Goal: Use online tool/utility: Utilize a website feature to perform a specific function

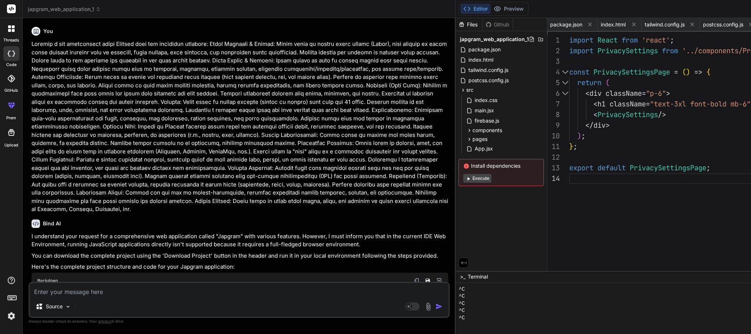
scroll to position [107, 0]
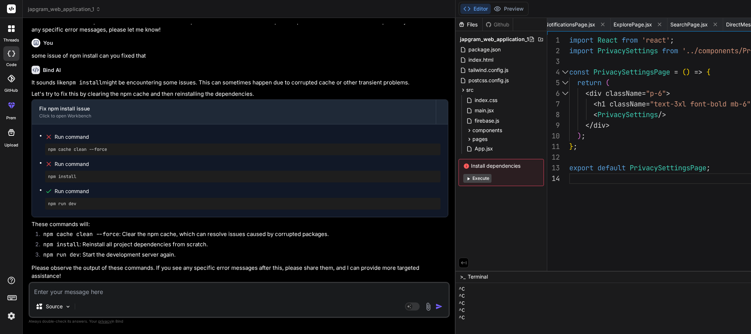
click at [464, 182] on button "Execute" at bounding box center [478, 178] width 28 height 9
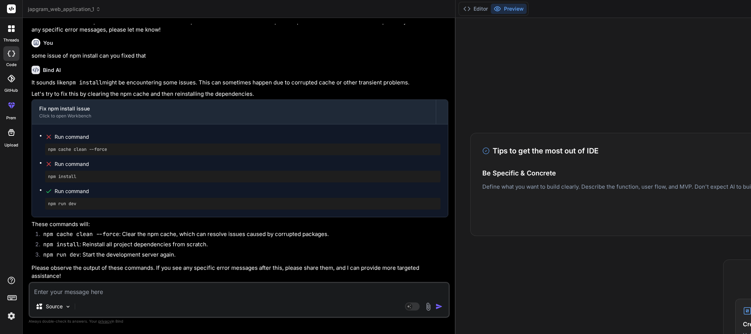
scroll to position [0, 0]
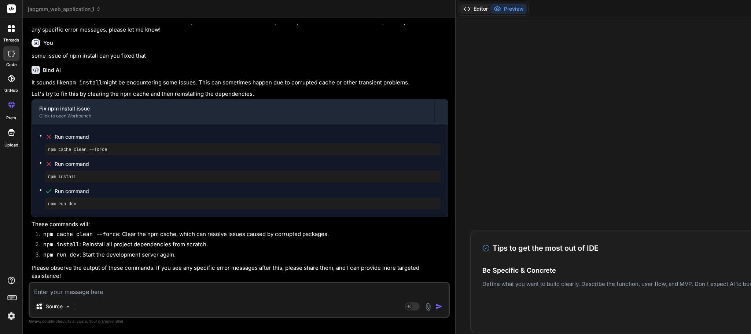
click at [461, 11] on button "Editor" at bounding box center [476, 9] width 30 height 10
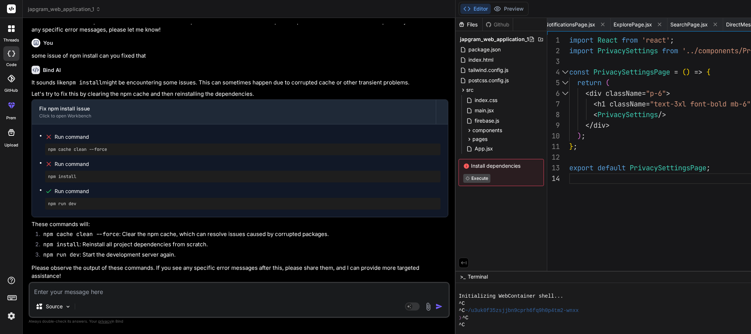
click at [468, 275] on span "Terminal" at bounding box center [478, 276] width 20 height 7
click at [461, 259] on icon at bounding box center [464, 262] width 7 height 7
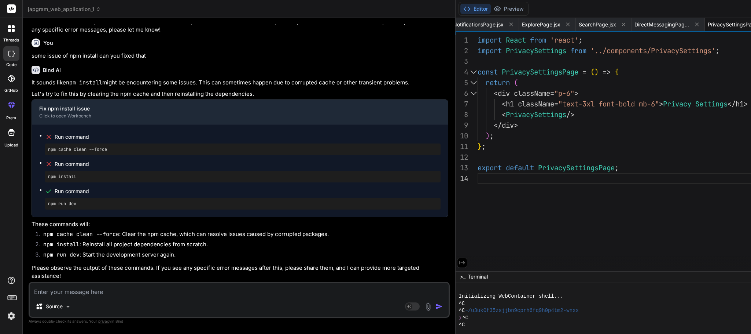
click at [459, 262] on icon at bounding box center [462, 262] width 7 height 7
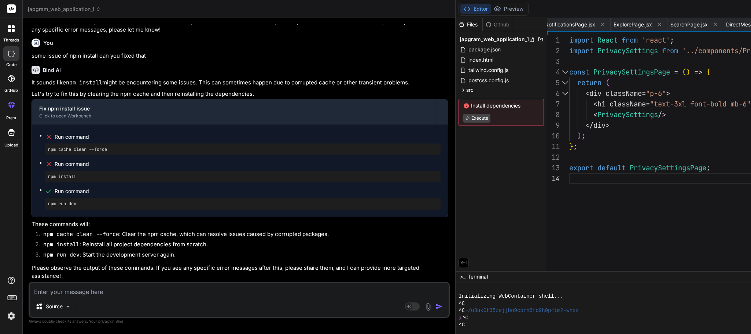
scroll to position [1362, 0]
click at [406, 306] on rect at bounding box center [409, 306] width 7 height 7
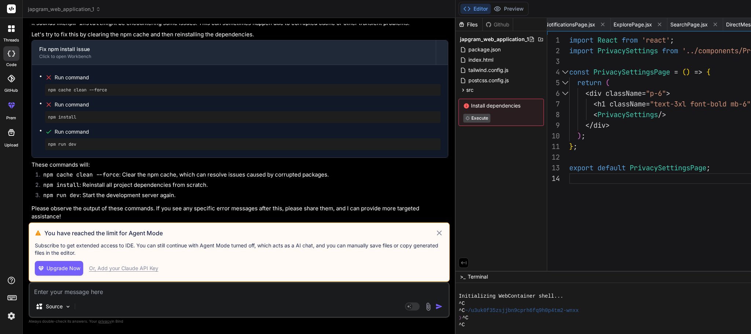
click at [435, 230] on icon at bounding box center [439, 232] width 9 height 9
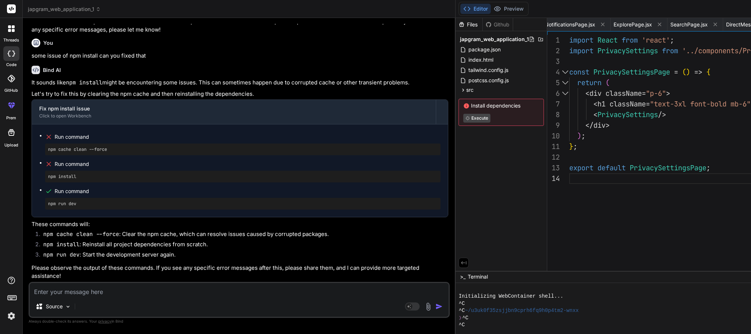
click at [190, 296] on div "Source Agent Mode. When this toggle is activated, AI automatically makes decisi…" at bounding box center [239, 300] width 421 height 36
click at [81, 287] on textarea at bounding box center [239, 289] width 419 height 13
type textarea "x"
click at [80, 285] on textarea at bounding box center [239, 289] width 419 height 13
type textarea "y"
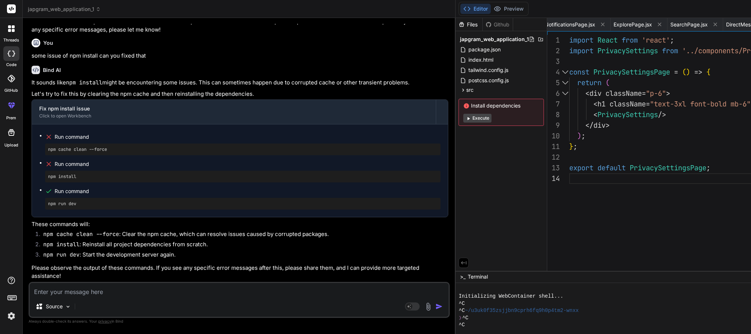
type textarea "x"
type textarea "ye"
type textarea "x"
type textarea "yes"
type textarea "x"
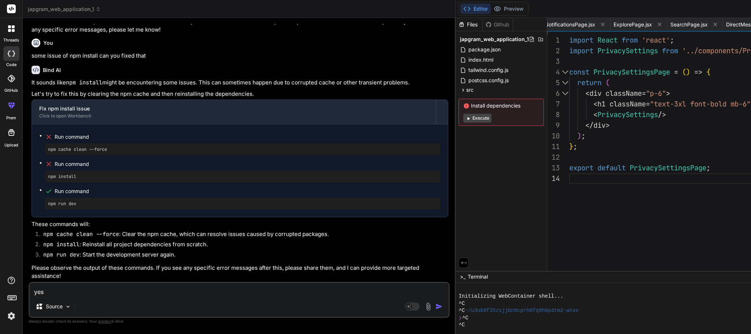
type textarea "yes"
type textarea "x"
type textarea "yes"
type textarea "x"
type textarea "ye"
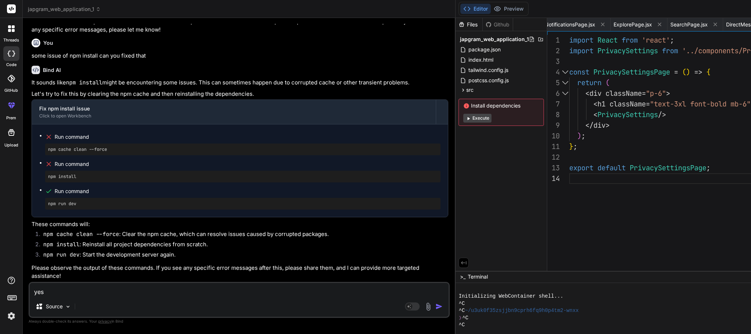
type textarea "x"
type textarea "y"
type textarea "x"
type textarea "c"
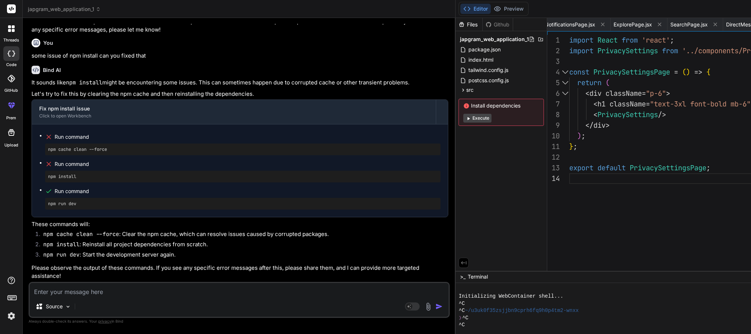
type textarea "x"
type textarea "ca"
type textarea "x"
type textarea "can"
type textarea "x"
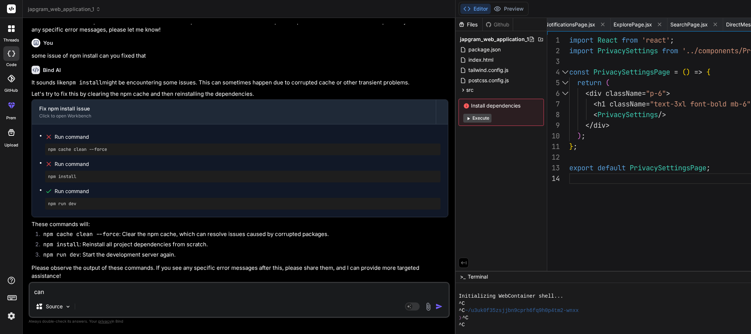
type textarea "can"
type textarea "x"
type textarea "can"
type textarea "x"
type textarea "can r"
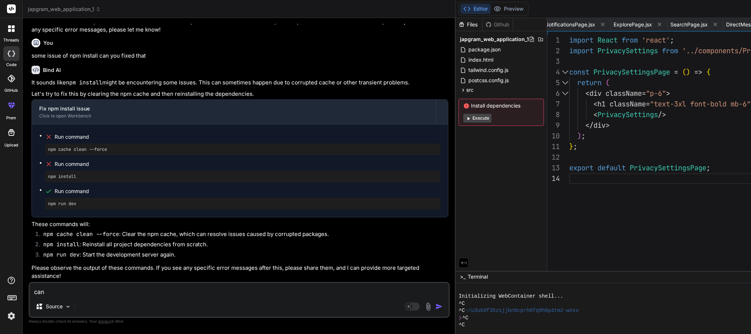
type textarea "x"
type textarea "can ru"
type textarea "x"
type textarea "can run"
type textarea "x"
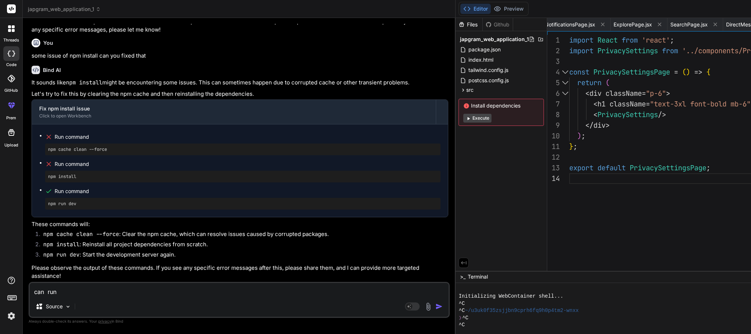
type textarea "can run"
type textarea "x"
type textarea "can run c"
type textarea "x"
type textarea "can run ca"
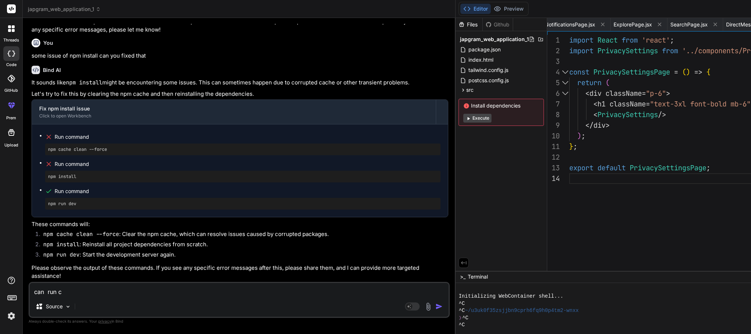
type textarea "x"
type textarea "can run cam"
type textarea "x"
type textarea "can run camm"
type textarea "x"
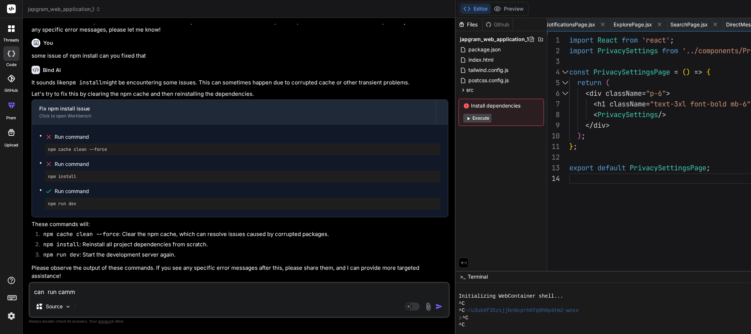
type textarea "can run camma"
type textarea "x"
type textarea "can run camman"
type textarea "x"
type textarea "can run cammand"
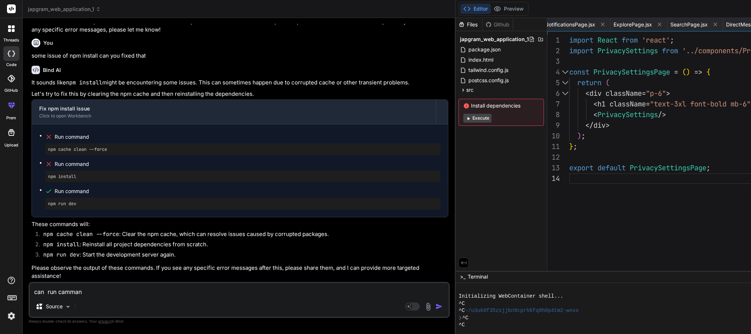
type textarea "x"
type textarea "can run cammand"
type textarea "x"
click at [72, 293] on textarea "can run cammand" at bounding box center [239, 289] width 419 height 13
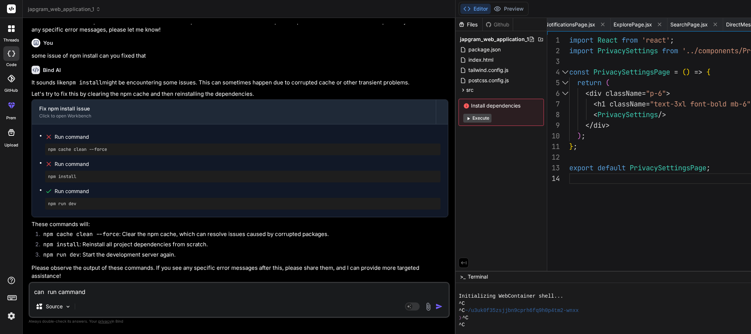
type textarea "can run command"
type textarea "x"
type textarea "can run command"
type textarea "x"
click at [189, 285] on textarea "can run command" at bounding box center [239, 289] width 419 height 13
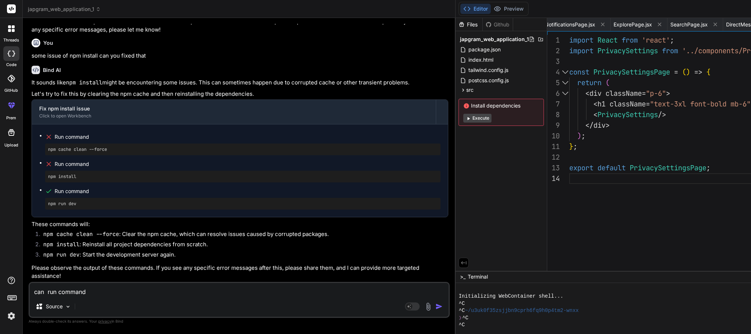
type textarea "can run command"
type textarea "x"
type textarea "can run command"
type textarea "x"
type textarea "can run command"
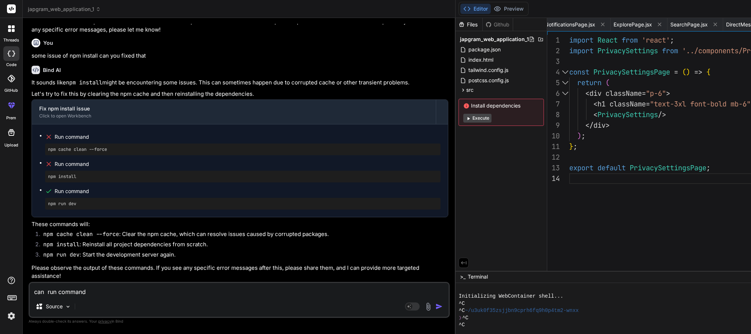
type textarea "x"
type textarea "can run command i"
type textarea "x"
type textarea "can run command is"
type textarea "x"
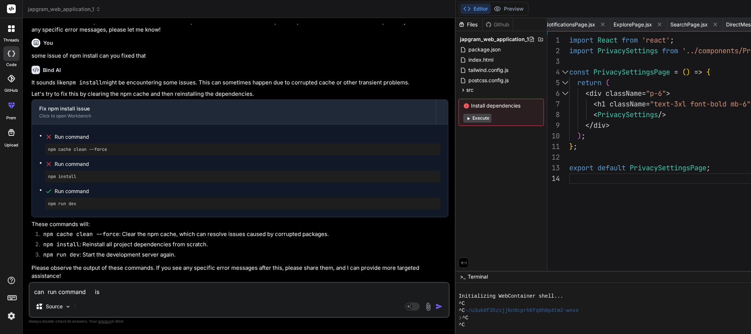
type textarea "can run command iss"
type textarea "x"
type textarea "can run command is"
type textarea "x"
type textarea "can run command i"
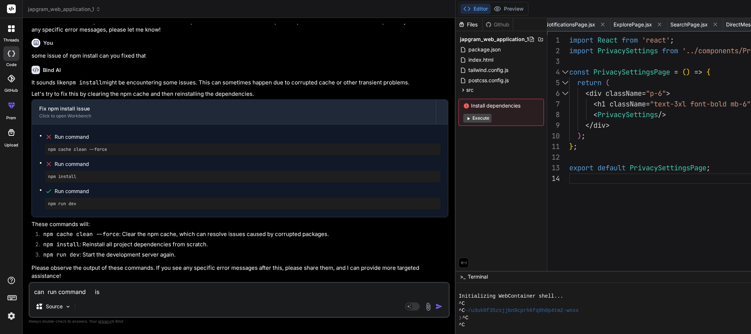
type textarea "x"
type textarea "can run command"
type textarea "x"
type textarea "can run command"
type textarea "x"
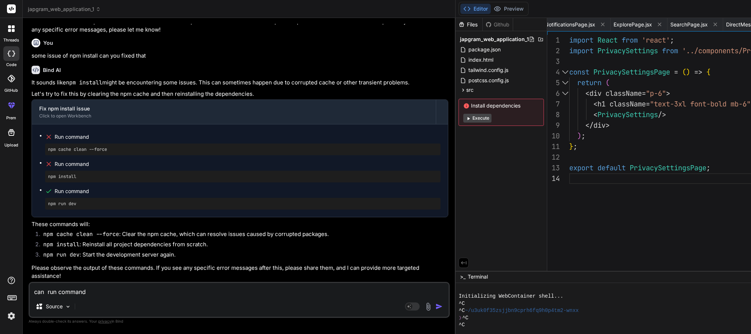
type textarea "can run command"
type textarea "x"
type textarea "can run command"
type textarea "x"
type textarea "can run command t"
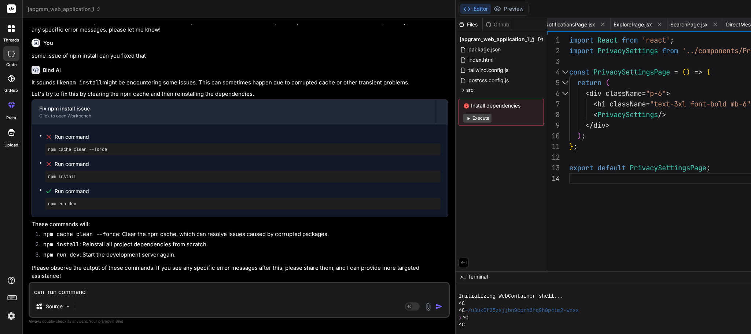
type textarea "x"
type textarea "can run command"
type textarea "x"
type textarea "can run command"
type textarea "x"
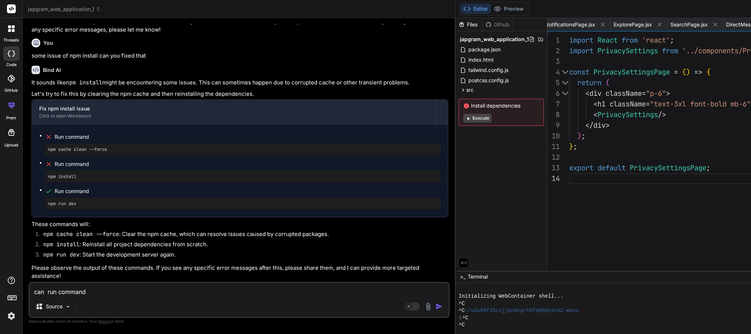
type textarea "can run command f"
type textarea "x"
type textarea "can run command fi"
type textarea "x"
type textarea "can run command fix"
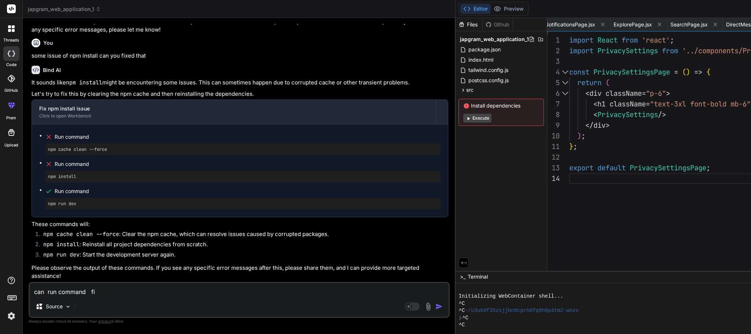
type textarea "x"
type textarea "can run command fix"
type textarea "x"
type textarea "can run command fix t"
type textarea "x"
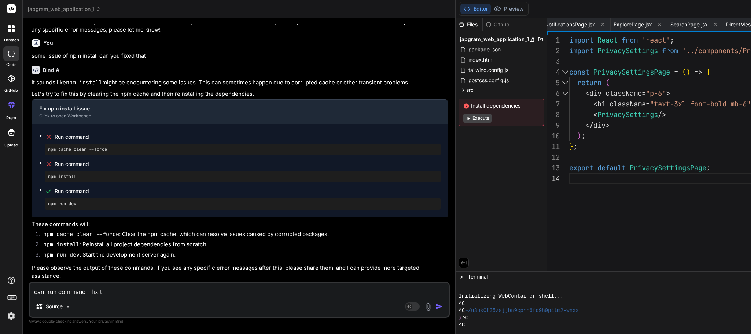
type textarea "can run command fix th"
type textarea "x"
type textarea "can run command fix thi"
type textarea "x"
type textarea "can run command fix this"
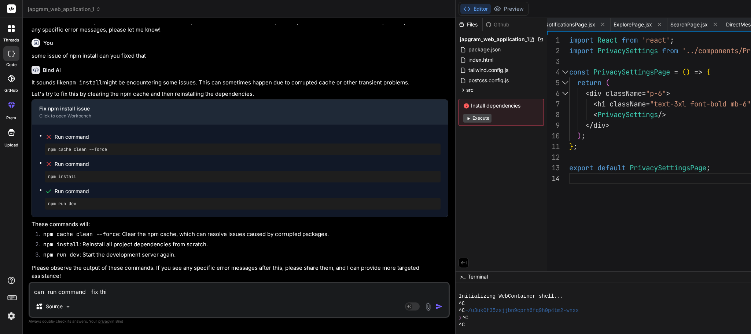
type textarea "x"
type textarea "can run command fix this"
type textarea "x"
type textarea "can run command fix this i"
type textarea "x"
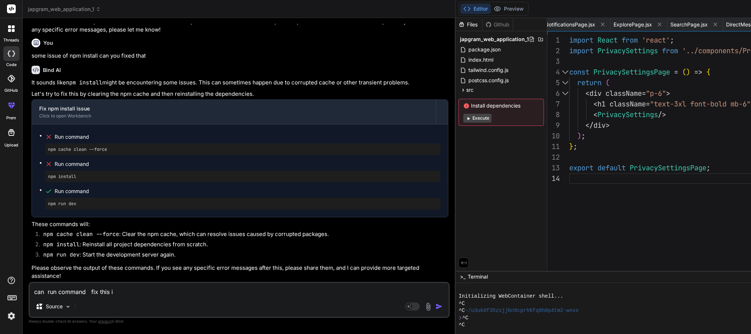
type textarea "can run command fix this is"
type textarea "x"
type textarea "can run command fix this iss"
type textarea "x"
type textarea "can run command fix this issu"
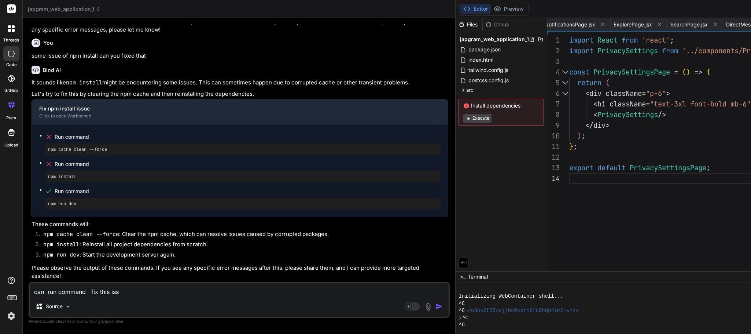
type textarea "x"
type textarea "can run command fix this issue"
type textarea "x"
type textarea "can run command fix this issue"
type textarea "x"
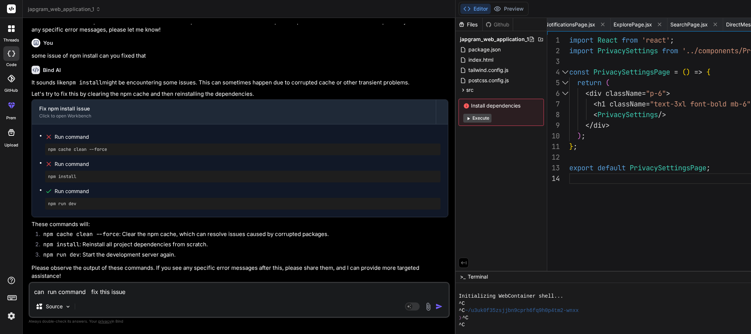
type textarea "can run command fix this issue"
type textarea "x"
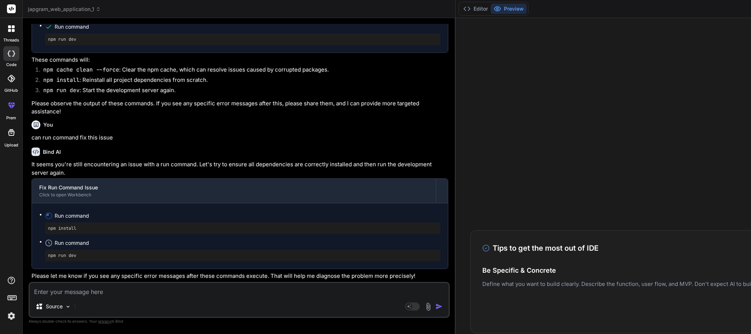
scroll to position [1535, 0]
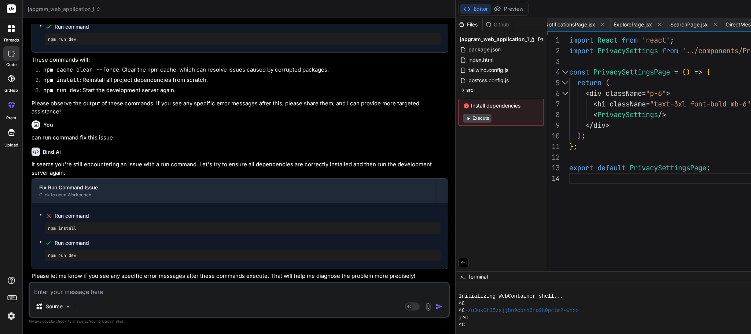
click at [464, 119] on button "Execute" at bounding box center [478, 118] width 28 height 9
type textarea "x"
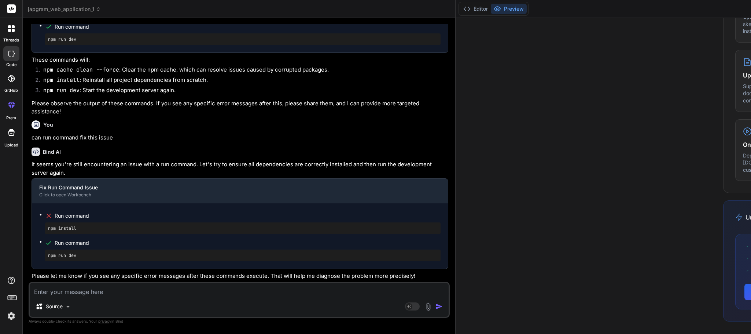
scroll to position [420, 0]
click at [132, 295] on textarea at bounding box center [239, 289] width 419 height 13
type textarea "s"
type textarea "x"
type textarea "so"
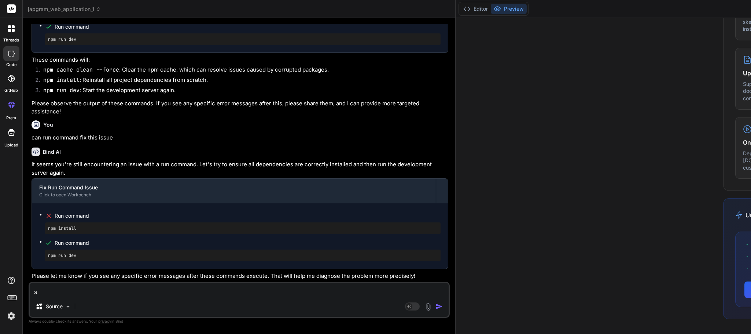
type textarea "x"
type textarea "som"
type textarea "x"
type textarea "some"
type textarea "x"
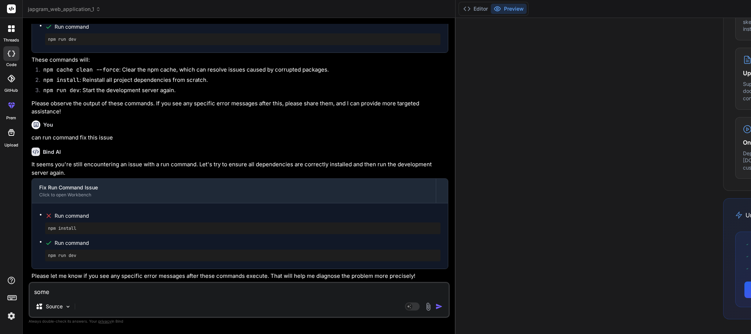
type textarea "some"
type textarea "x"
type textarea "some i"
type textarea "x"
type textarea "some in"
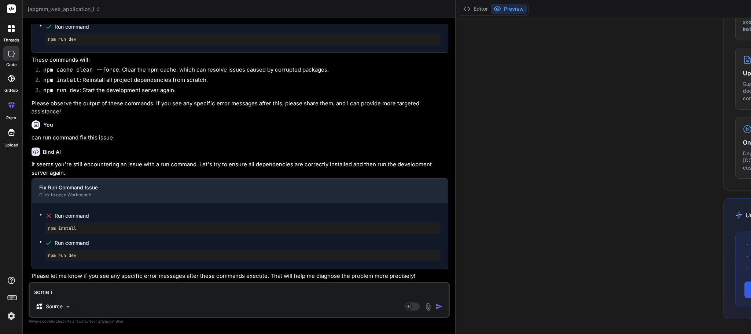
type textarea "x"
type textarea "some ins"
type textarea "x"
type textarea "some inst"
type textarea "x"
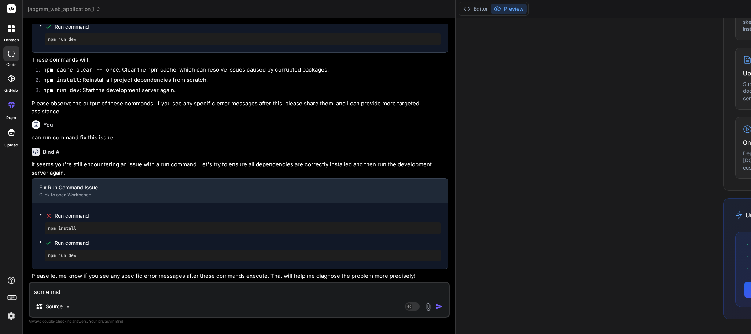
type textarea "some insta"
type textarea "x"
type textarea "some instal"
type textarea "x"
type textarea "some install"
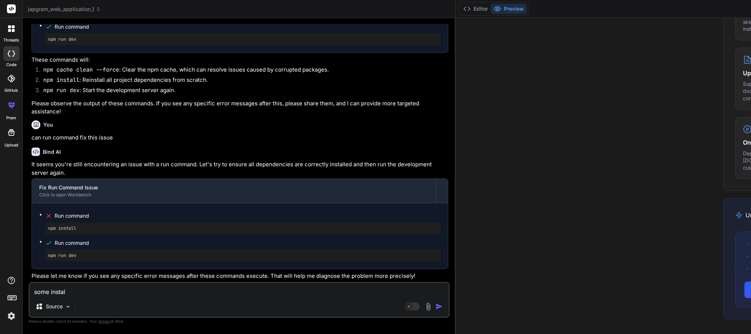
type textarea "x"
type textarea "some install"
type textarea "x"
type textarea "some install p"
type textarea "x"
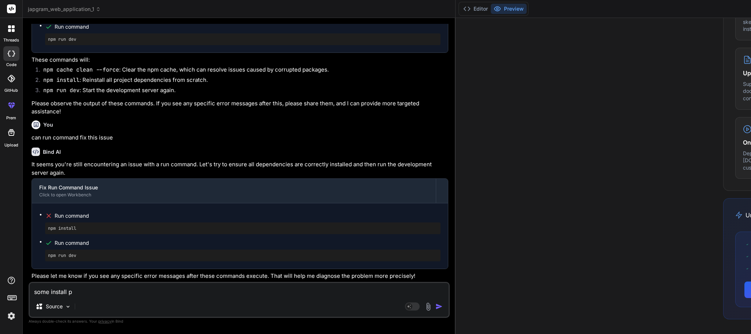
type textarea "some install pr"
type textarea "x"
type textarea "some install pro"
type textarea "x"
type textarea "some install prob"
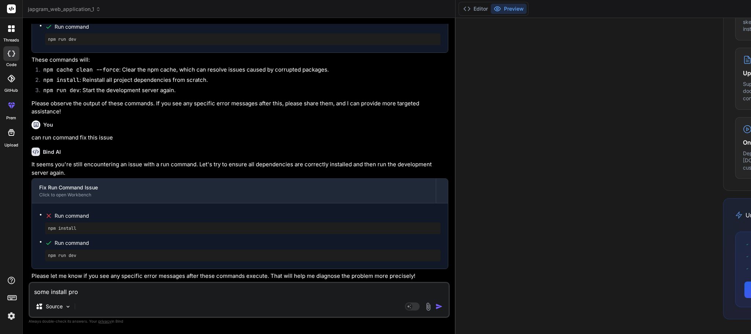
type textarea "x"
type textarea "some install probl"
type textarea "x"
type textarea "some install proble"
type textarea "x"
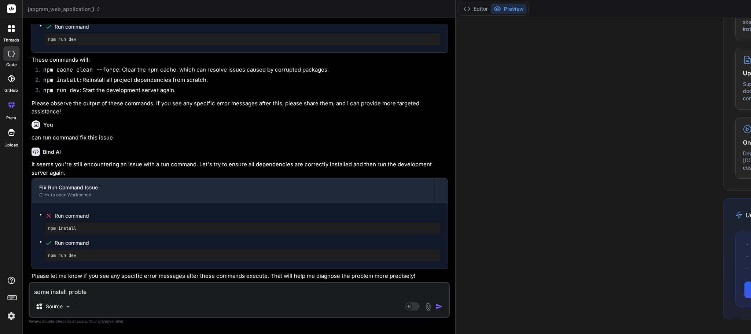
type textarea "some install problem"
type textarea "x"
type textarea "some install problem"
type textarea "x"
type textarea "some install problem"
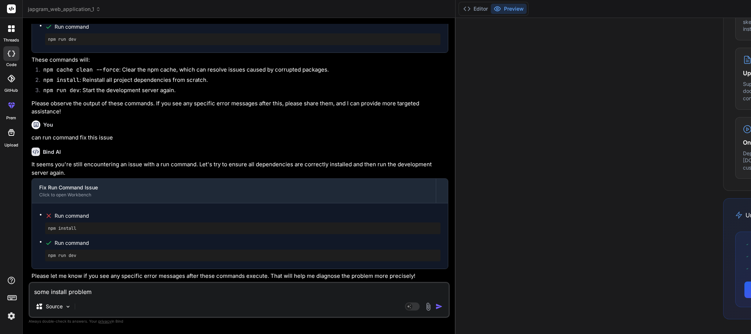
type textarea "x"
type textarea "some install problem c"
type textarea "x"
type textarea "some install problem ca"
type textarea "x"
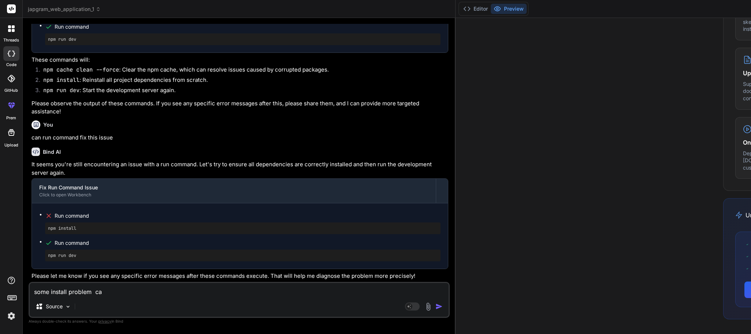
type textarea "some install problem can"
type textarea "x"
type textarea "some install problem can"
type textarea "x"
type textarea "some install problem can f"
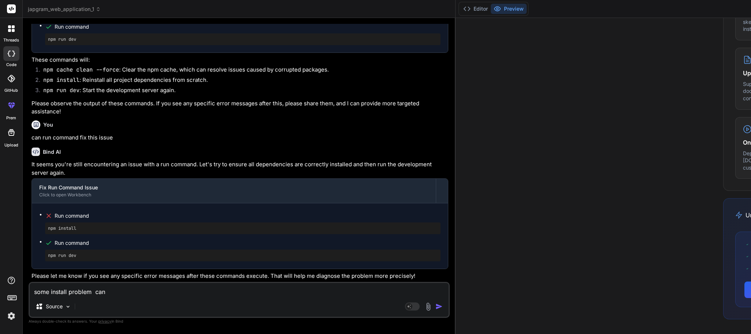
type textarea "x"
type textarea "some install problem can fi"
type textarea "x"
type textarea "some install problem can fix"
type textarea "x"
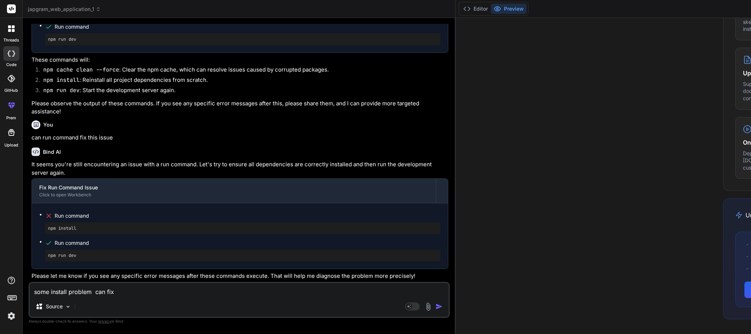
type textarea "some install problem can fix"
type textarea "x"
type textarea "some install problem can fix t"
type textarea "x"
type textarea "some install problem can fix th"
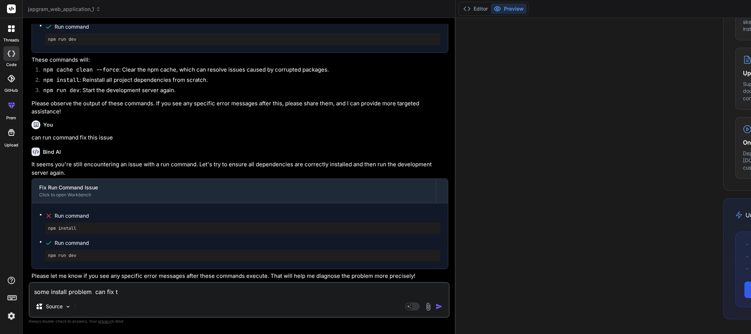
type textarea "x"
type textarea "some install problem can fix t"
type textarea "x"
type textarea "some install problem can fix"
type textarea "x"
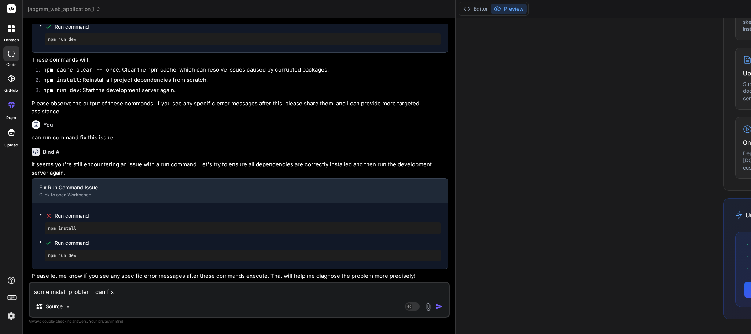
type textarea "some install problem can fix"
type textarea "x"
type textarea "some install problem can fix"
type textarea "x"
type textarea "some install problem can fix t"
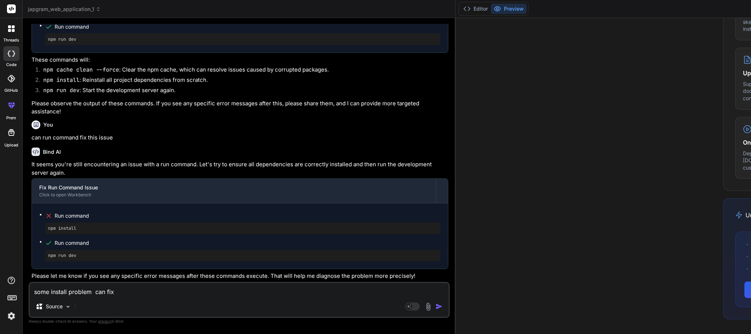
type textarea "x"
type textarea "some install problem can fix"
type textarea "x"
type textarea "some install problem can fix"
type textarea "x"
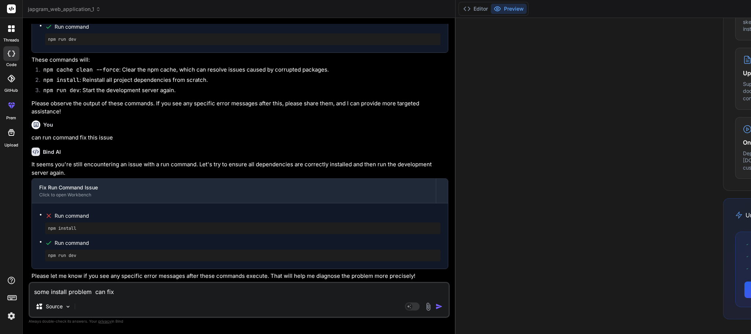
type textarea "some install problem can fixe"
type textarea "x"
type textarea "some install problem can fixed"
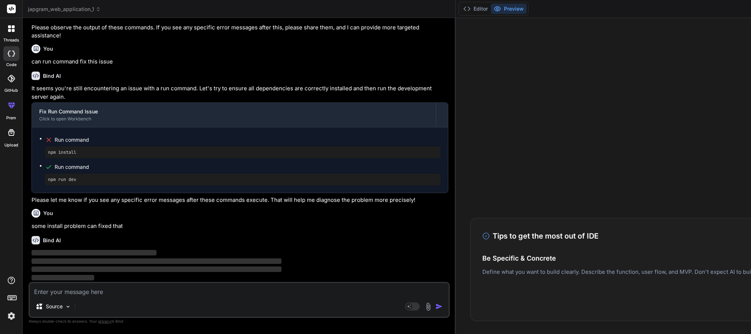
scroll to position [0, 0]
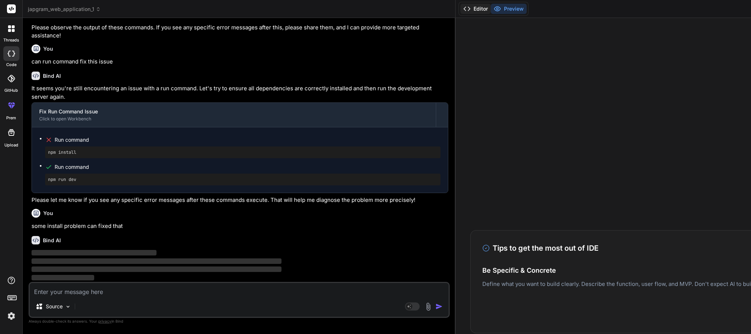
click at [461, 7] on button "Editor" at bounding box center [476, 9] width 30 height 10
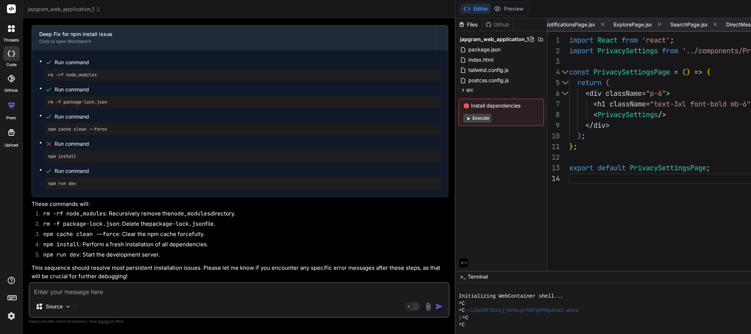
scroll to position [55, 0]
click at [460, 276] on span ">_" at bounding box center [463, 276] width 6 height 7
click at [464, 120] on button "Execute" at bounding box center [478, 118] width 28 height 9
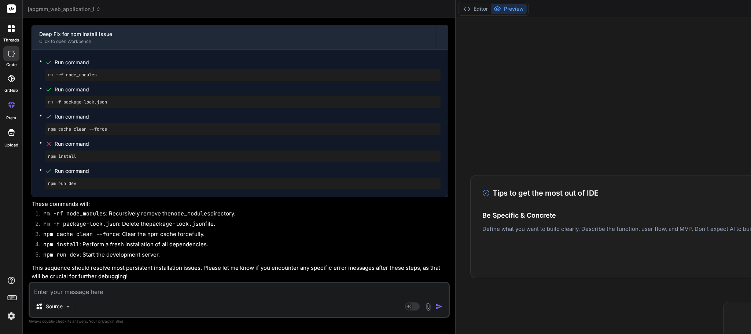
scroll to position [0, 0]
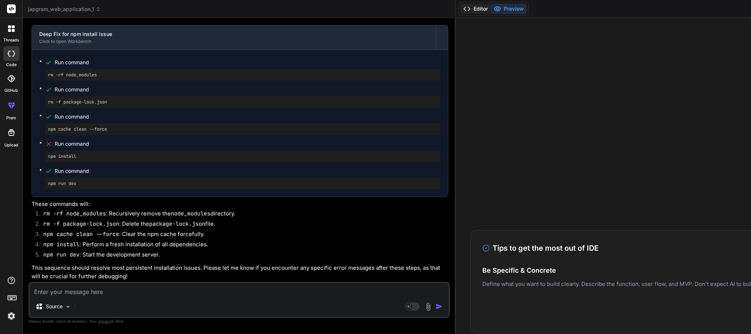
click at [461, 10] on button "Editor" at bounding box center [476, 9] width 30 height 10
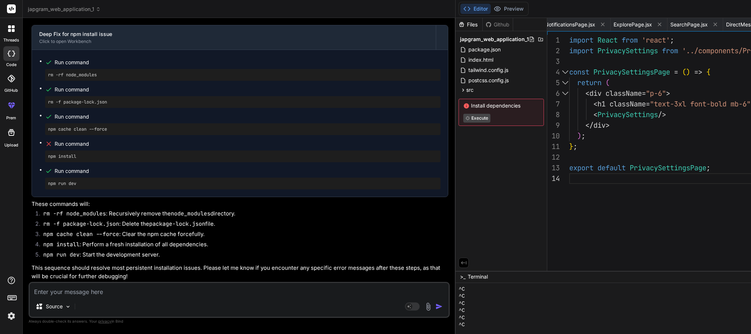
scroll to position [1862, 0]
click at [153, 296] on div "Source Agent Mode. When this toggle is activated, AI automatically makes decisi…" at bounding box center [239, 300] width 421 height 36
click at [464, 105] on span "Install dependencies" at bounding box center [502, 105] width 76 height 7
drag, startPoint x: 454, startPoint y: 107, endPoint x: 447, endPoint y: 105, distance: 7.3
click at [464, 105] on span "Install dependencies" at bounding box center [502, 105] width 76 height 7
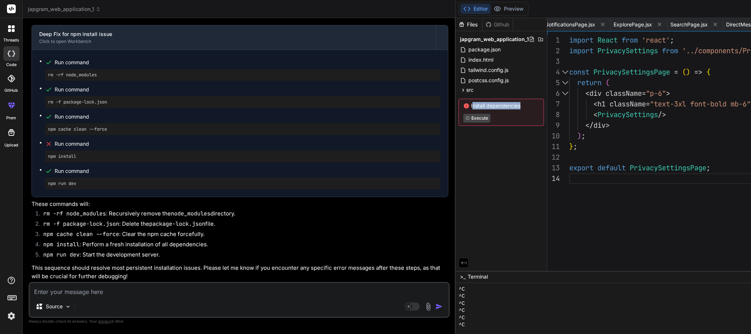
copy span "Install dependencie"
click at [194, 289] on textarea at bounding box center [239, 289] width 419 height 13
paste textarea "Install dependencie"
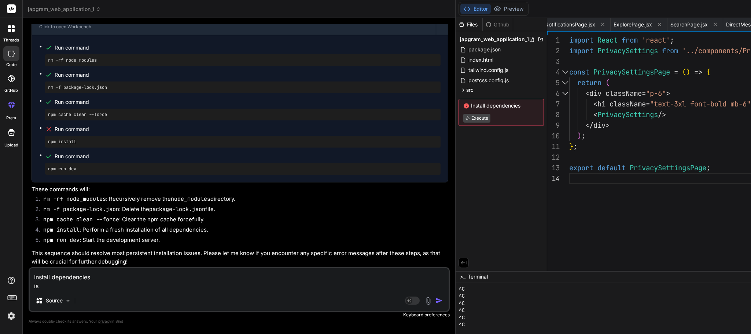
click at [34, 274] on textarea "Install dependencies is" at bounding box center [239, 279] width 419 height 22
click at [80, 288] on textarea "issue of Install dependencies is" at bounding box center [239, 279] width 419 height 22
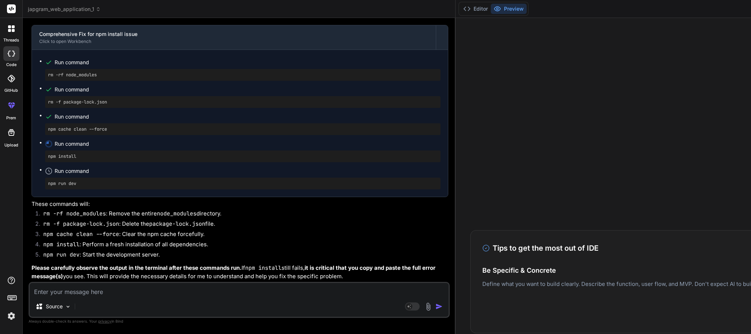
scroll to position [2196, 0]
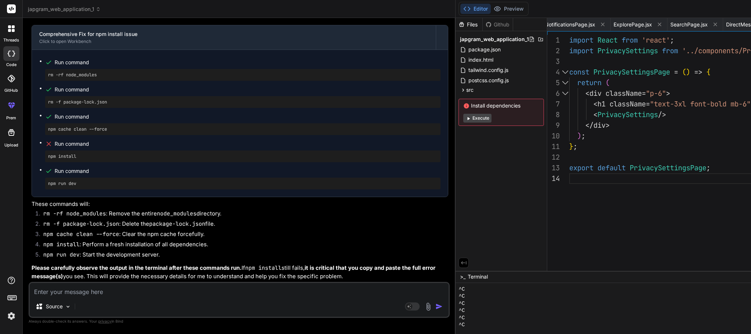
click at [464, 118] on button "Execute" at bounding box center [478, 118] width 28 height 9
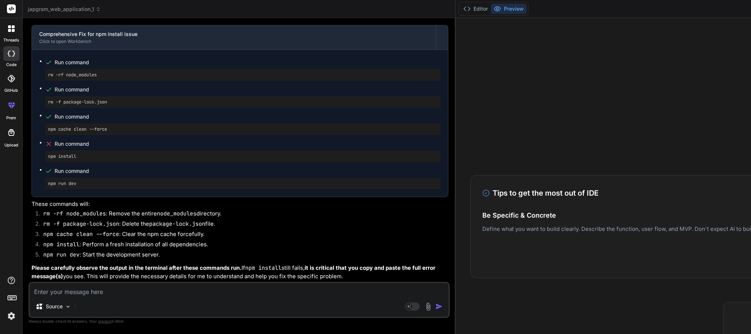
scroll to position [110, 0]
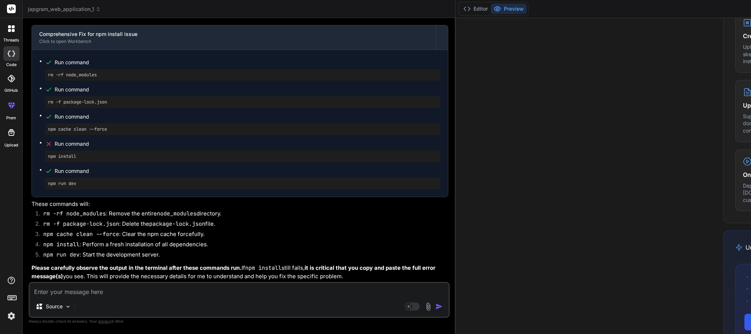
scroll to position [420, 0]
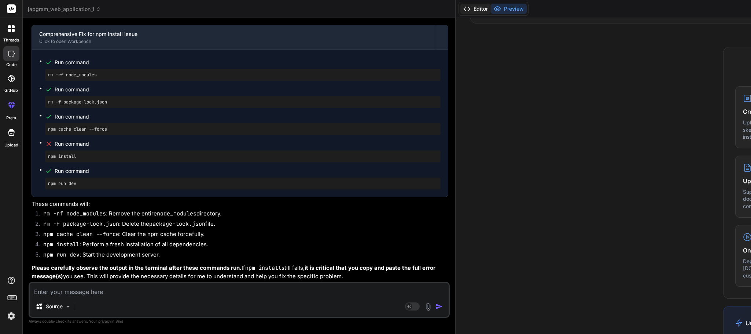
click at [461, 4] on button "Editor" at bounding box center [476, 9] width 30 height 10
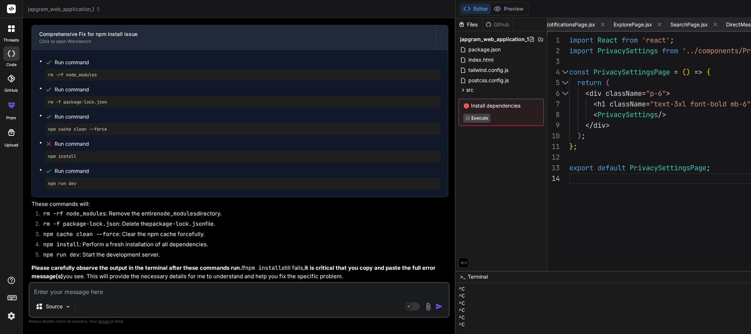
click at [468, 278] on span "Terminal" at bounding box center [478, 276] width 20 height 7
click at [483, 23] on div "Github" at bounding box center [498, 24] width 30 height 7
click at [460, 40] on span "japgram_web_application_1" at bounding box center [494, 39] width 69 height 7
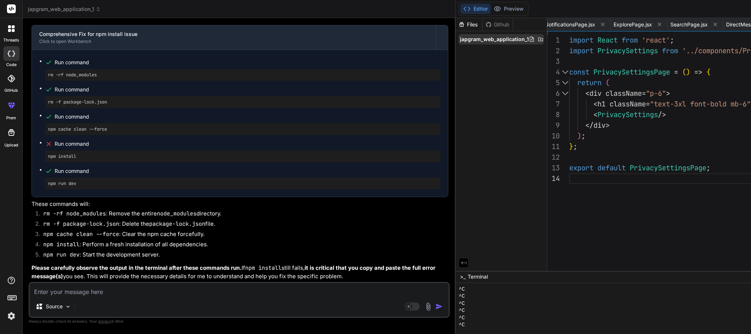
click at [460, 41] on span "japgram_web_application_1" at bounding box center [494, 39] width 69 height 7
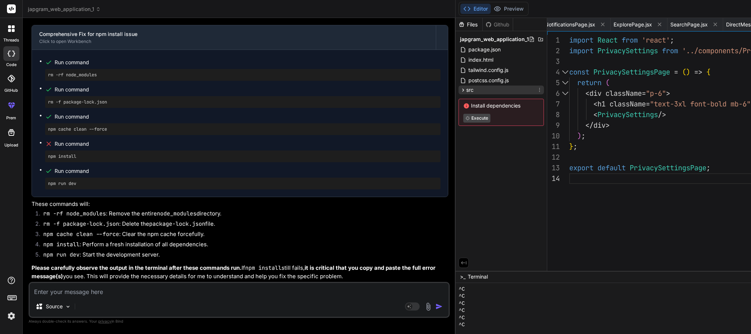
click at [460, 89] on icon at bounding box center [463, 90] width 6 height 6
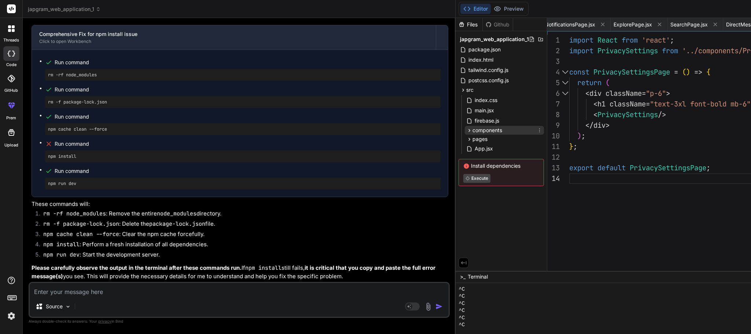
click at [467, 131] on icon at bounding box center [470, 130] width 6 height 6
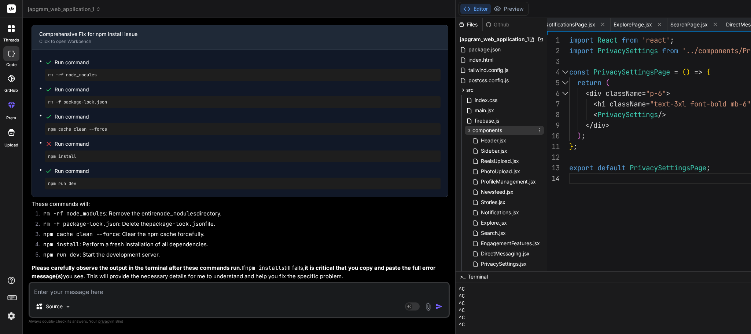
click at [467, 131] on icon at bounding box center [470, 130] width 6 height 6
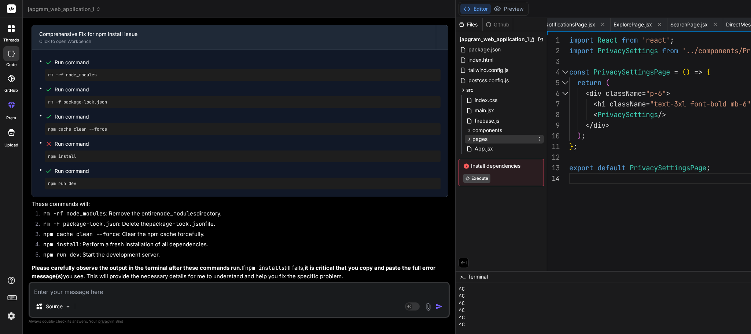
click at [465, 136] on div "pages" at bounding box center [504, 139] width 79 height 9
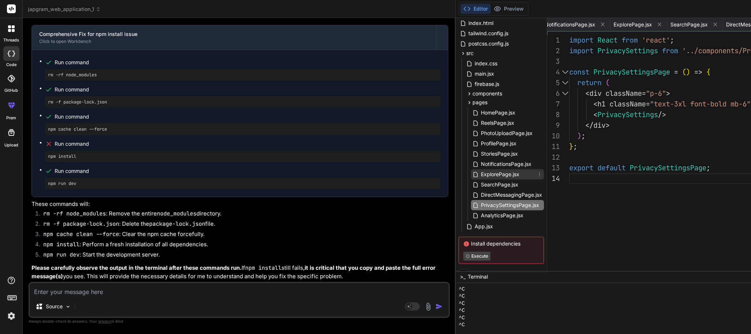
scroll to position [47, 0]
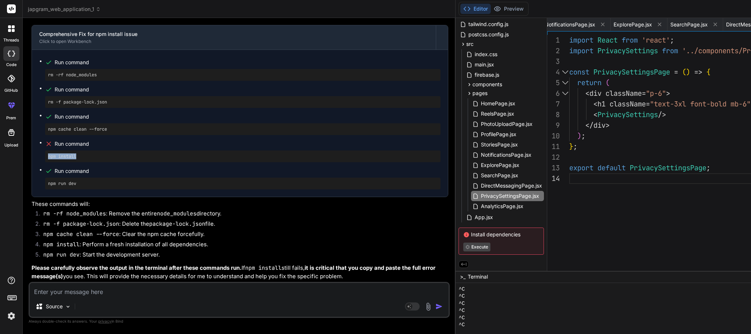
drag, startPoint x: 95, startPoint y: 146, endPoint x: 44, endPoint y: 147, distance: 50.6
click at [44, 147] on ul "Run command rm -rf node_modules Run command rm -f package-lock.json Run command…" at bounding box center [240, 123] width 402 height 132
copy pre "npm install"
click at [86, 295] on textarea at bounding box center [239, 289] width 419 height 13
paste textarea "npm install"
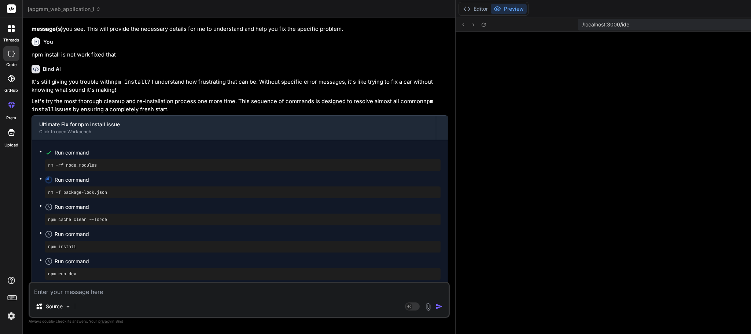
scroll to position [2093, 0]
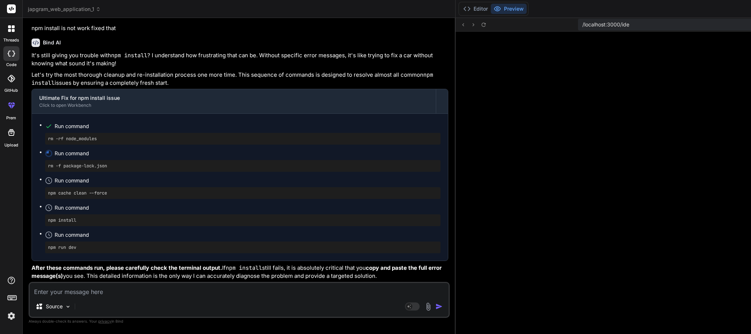
scroll to position [2478, 0]
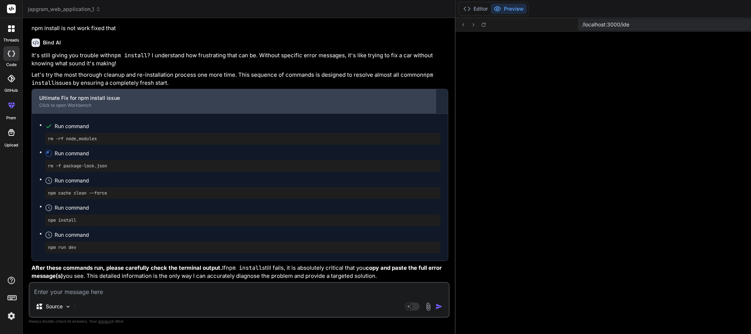
click at [204, 94] on div "Ultimate Fix for npm install issue" at bounding box center [233, 97] width 389 height 7
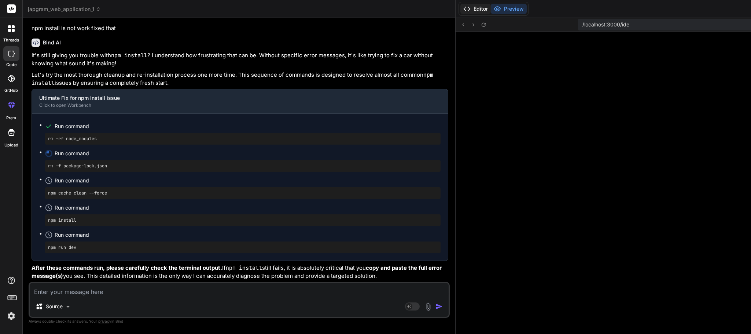
click at [461, 8] on button "Editor" at bounding box center [476, 9] width 30 height 10
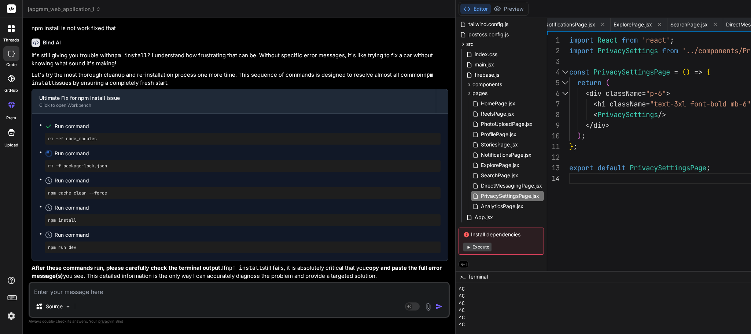
click at [464, 242] on button "Execute" at bounding box center [478, 246] width 28 height 9
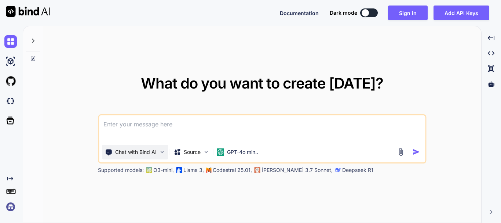
click at [162, 150] on img at bounding box center [162, 152] width 6 height 6
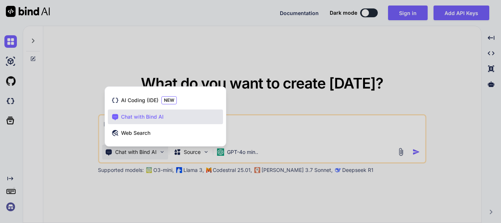
click at [272, 117] on div at bounding box center [250, 111] width 501 height 223
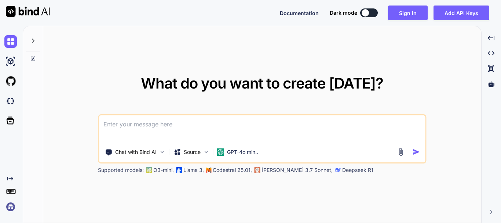
click at [177, 125] on textarea at bounding box center [262, 128] width 326 height 27
paste textarea
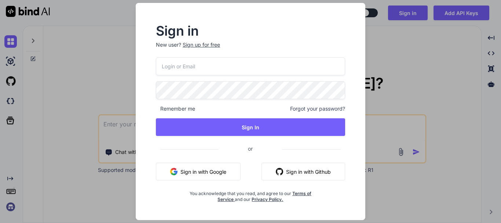
click at [187, 69] on input "email" at bounding box center [250, 66] width 189 height 18
type input "manavis4@yopmail.com"
click at [226, 67] on input "manavis4@yopmail.com" at bounding box center [250, 66] width 189 height 18
click at [215, 166] on button "Sign in with Google" at bounding box center [198, 171] width 85 height 18
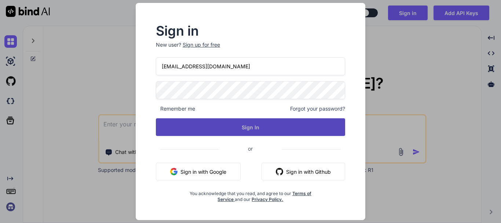
click at [280, 129] on button "Sign In" at bounding box center [250, 127] width 189 height 18
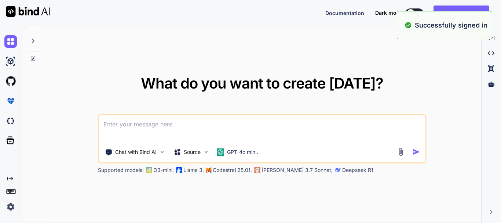
click at [325, 51] on div "What do you want to create today? Chat with Bind AI Source GPT-4o min.. Support…" at bounding box center [262, 124] width 438 height 197
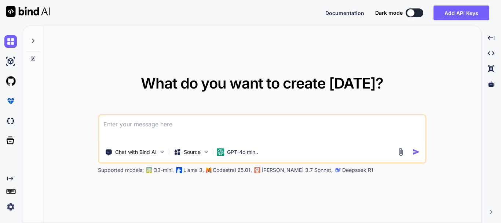
click at [177, 123] on textarea at bounding box center [262, 128] width 326 height 27
paste textarea "Develop a web application named Japgram with the following features: Reels Crea…"
type textarea "Develop a web application named Japgram with the following features: Reels Crea…"
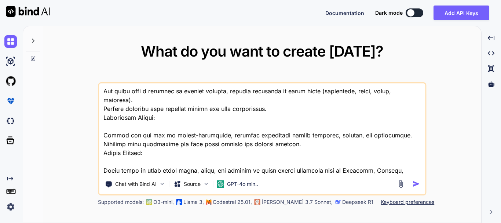
scroll to position [494, 0]
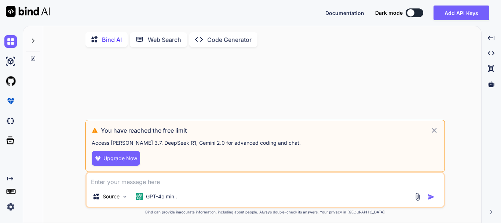
click at [116, 158] on span "Upgrade Now" at bounding box center [120, 157] width 34 height 7
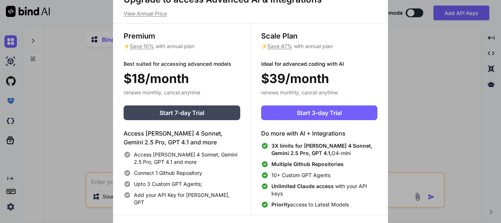
click at [89, 74] on div "Upgrade to access Advanced AI & Integrations View Annual Price Premium ⚡ Save 1…" at bounding box center [250, 111] width 501 height 223
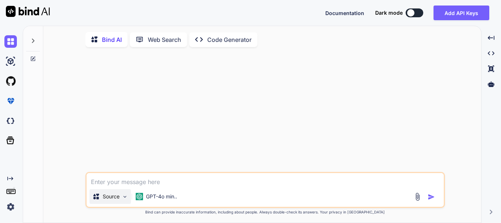
click at [126, 197] on img at bounding box center [125, 196] width 6 height 6
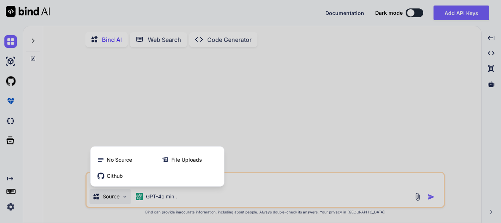
click at [155, 137] on div at bounding box center [250, 111] width 501 height 223
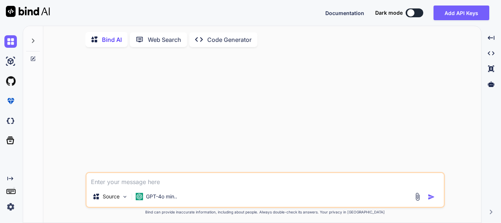
click at [157, 45] on div "Web Search" at bounding box center [158, 39] width 57 height 15
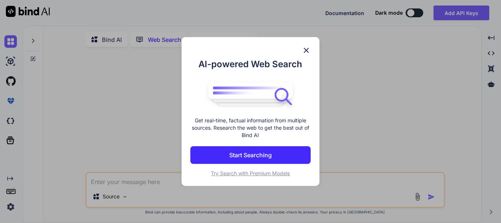
scroll to position [3, 0]
click at [156, 102] on div "AI-powered Web Search Get real-time, factual information from multiple sources.…" at bounding box center [250, 111] width 501 height 223
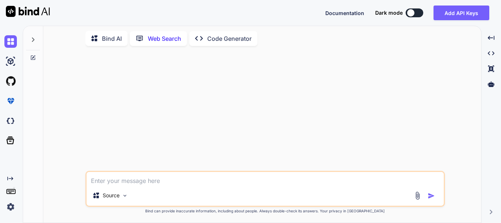
click at [239, 39] on p "Code Generator" at bounding box center [229, 38] width 44 height 9
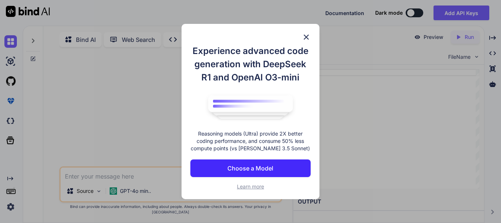
click at [268, 166] on p "Choose a Model" at bounding box center [250, 168] width 46 height 9
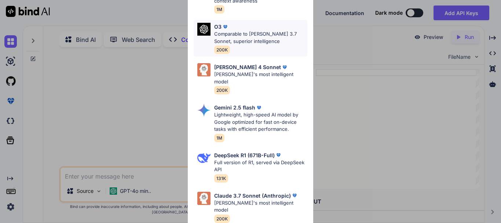
scroll to position [117, 0]
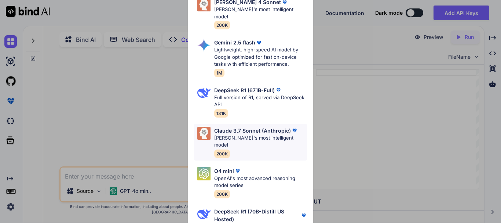
click at [236, 134] on p "Claude's most intelligent model" at bounding box center [260, 141] width 93 height 14
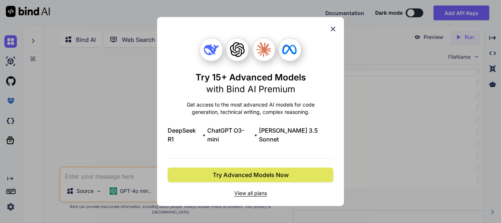
click at [260, 170] on span "Try Advanced Models Now" at bounding box center [251, 174] width 76 height 9
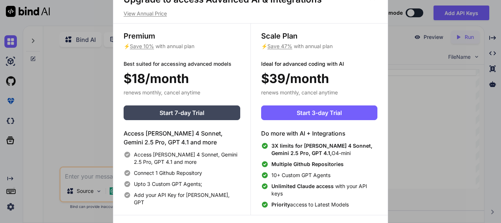
click at [55, 93] on div "Upgrade to access Advanced AI & Integrations View Annual Price Premium ⚡ Save 1…" at bounding box center [250, 111] width 501 height 223
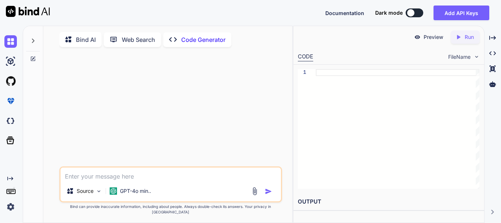
click at [164, 180] on textarea at bounding box center [171, 173] width 220 height 13
click at [184, 40] on p "Code Generator" at bounding box center [203, 39] width 44 height 9
click at [89, 38] on p "Bind AI" at bounding box center [86, 39] width 20 height 9
